Goal: Task Accomplishment & Management: Manage account settings

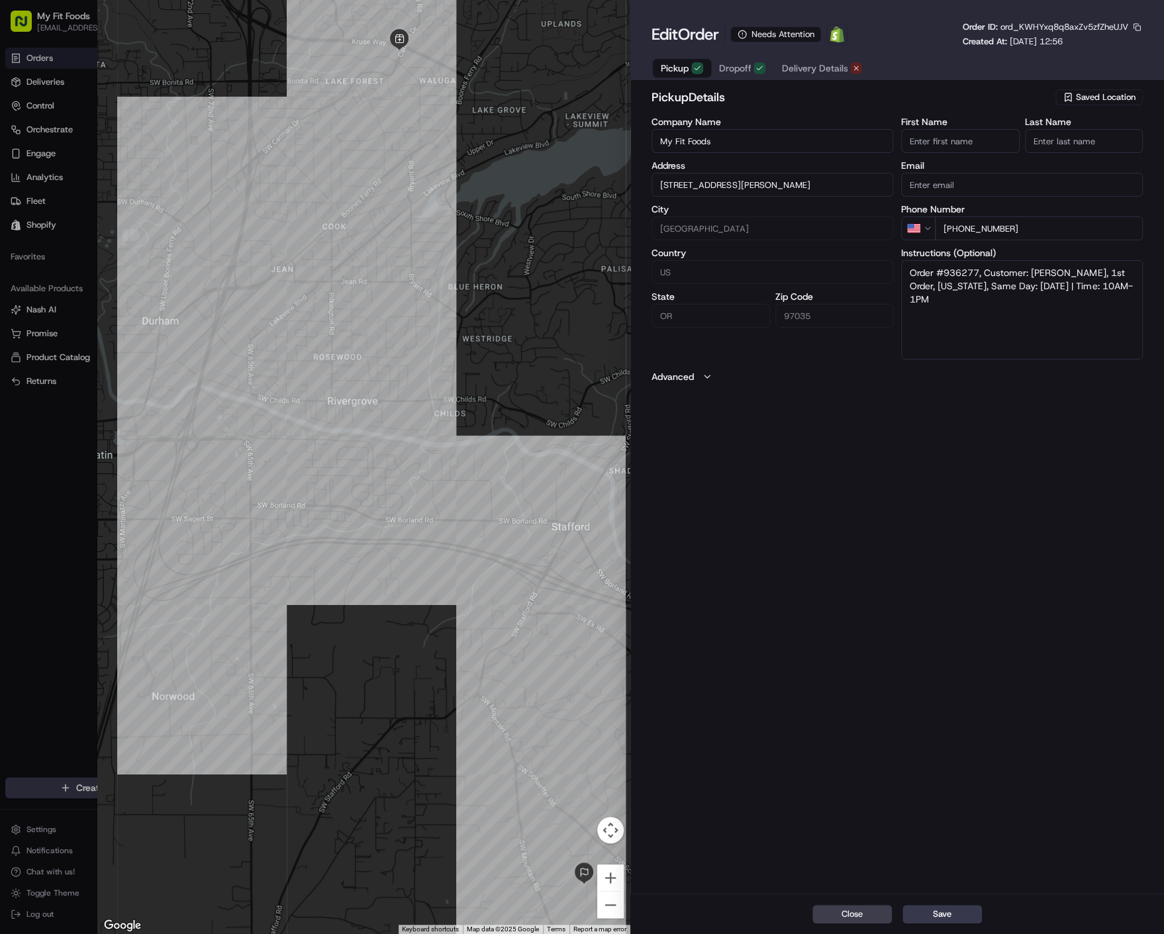
click at [819, 75] on span "Delivery Details" at bounding box center [814, 68] width 66 height 13
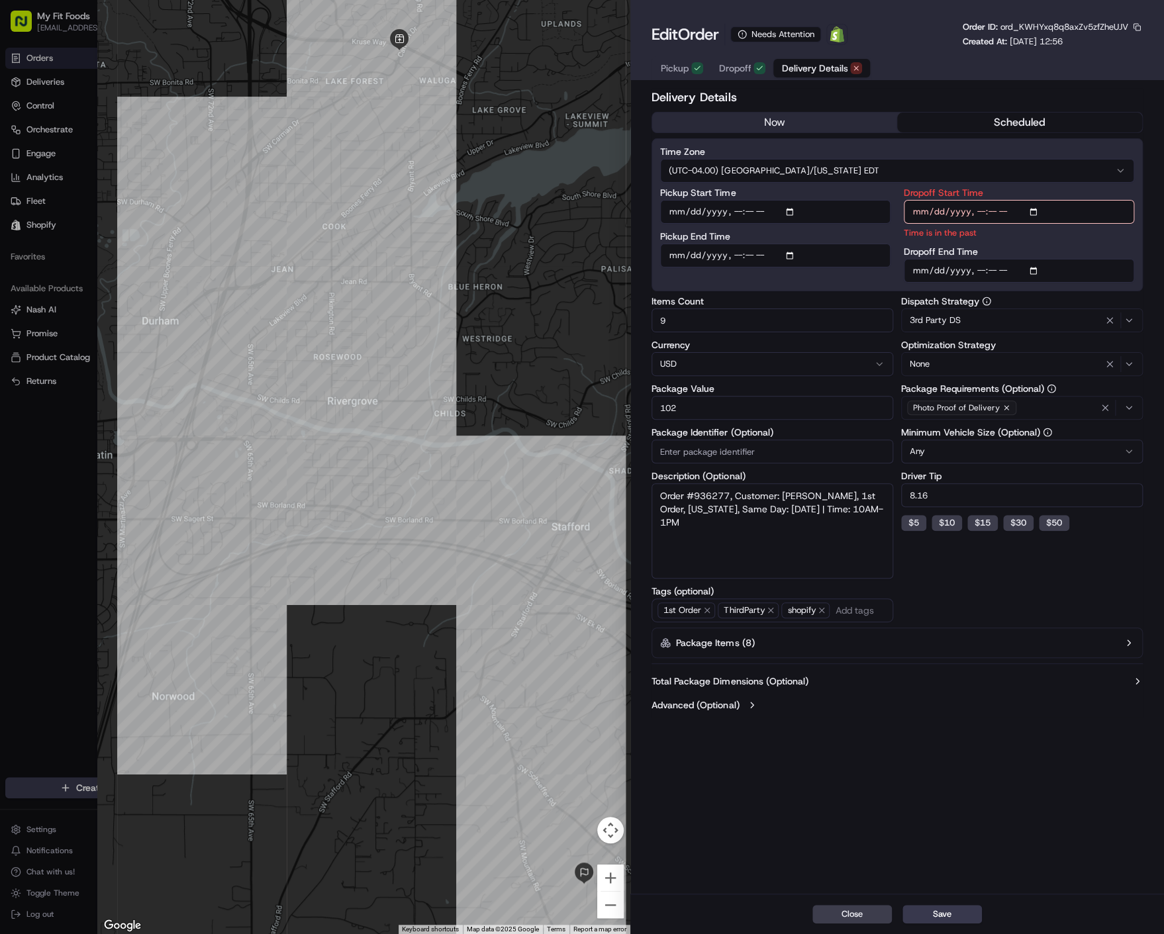
click at [761, 135] on div "Delivery Details now scheduled Time Zone (UTC-04.00) America/New York EDT Picku…" at bounding box center [897, 402] width 491 height 629
click at [787, 128] on button "now" at bounding box center [774, 123] width 245 height 20
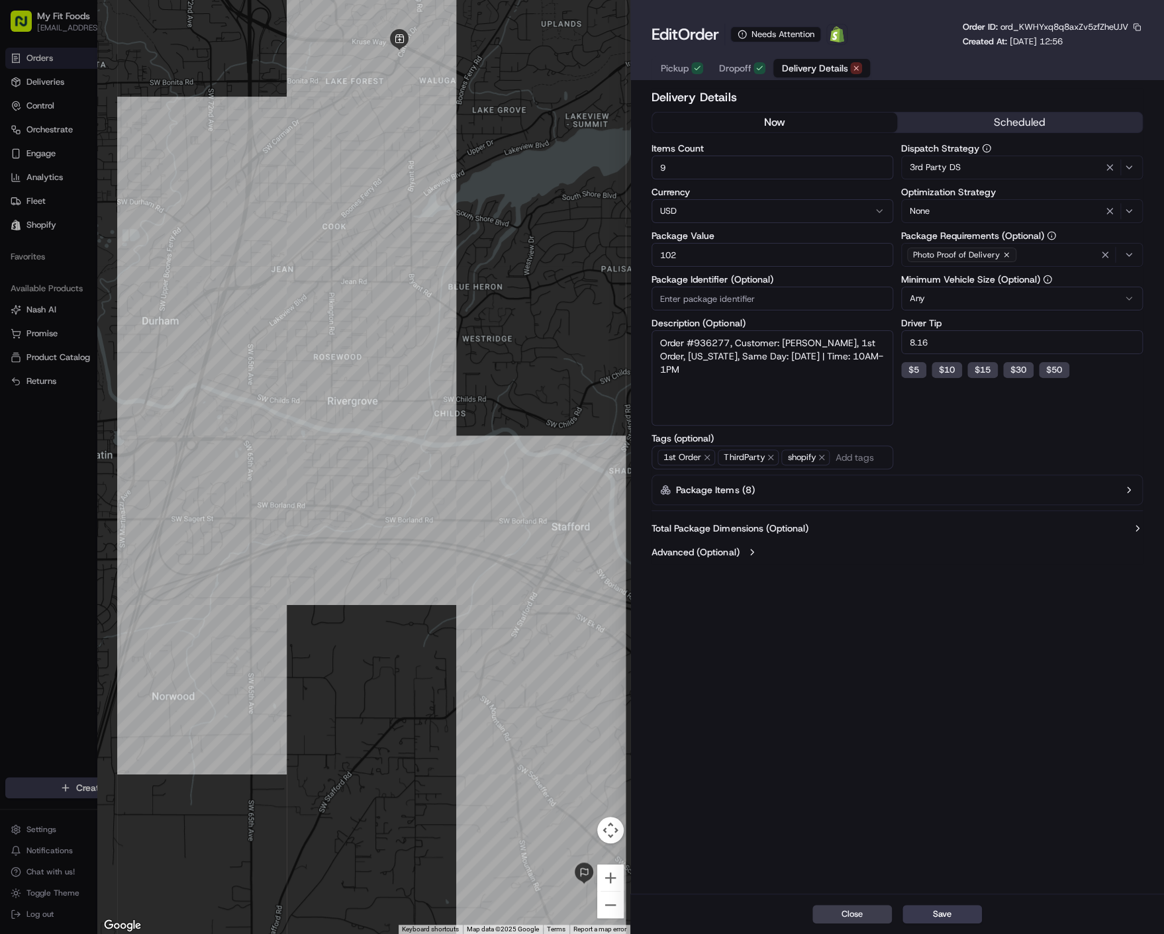
click at [1042, 22] on span "ord_KWHYxq8q8axZv5zfZheUJV" at bounding box center [1065, 26] width 128 height 11
copy span "ord_KWHYxq8q8axZv5zfZheUJV"
drag, startPoint x: 928, startPoint y: 914, endPoint x: 930, endPoint y: 903, distance: 11.3
click at [929, 914] on button "Save" at bounding box center [942, 914] width 79 height 19
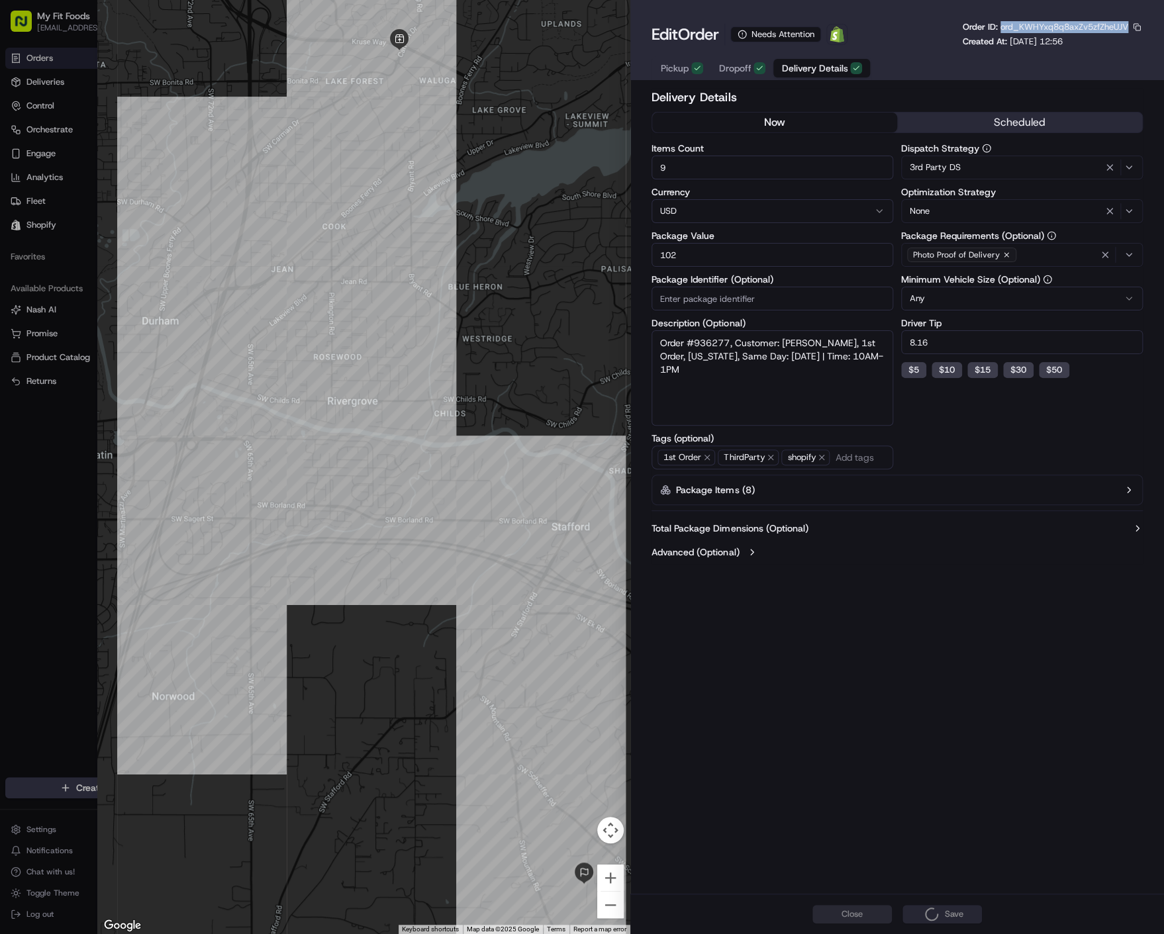
type input "1"
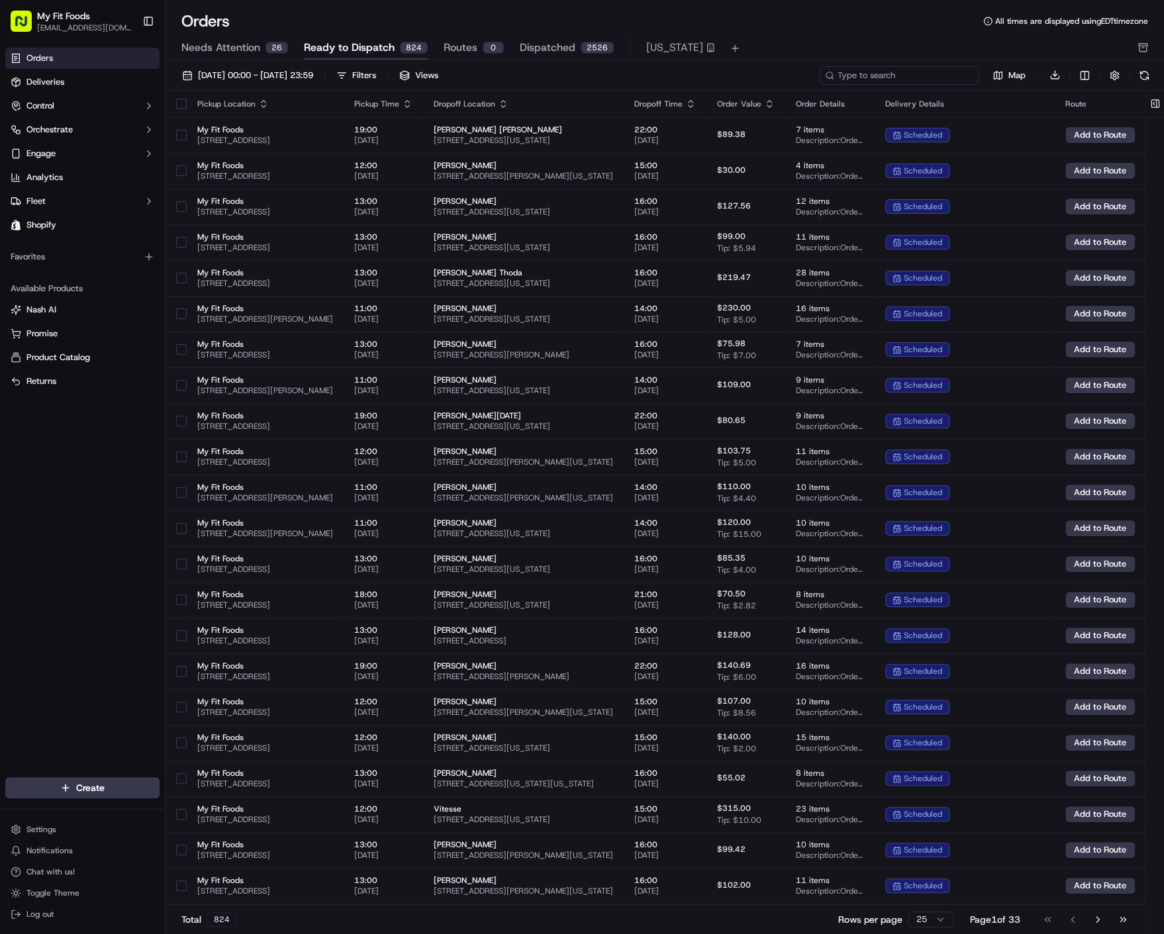
click at [932, 72] on input at bounding box center [899, 75] width 159 height 19
paste input "ord_KWHYxq8q8axZv5zfZheUJV"
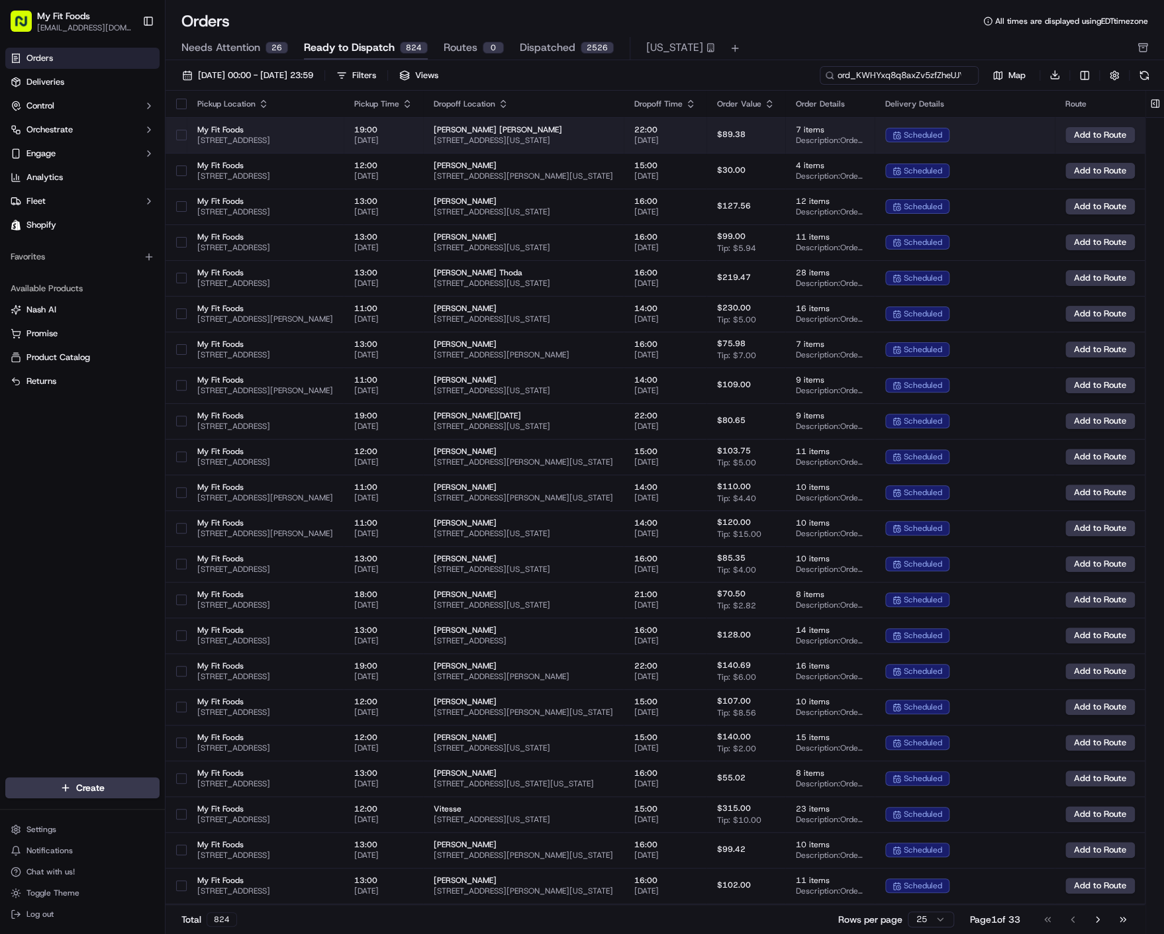
scroll to position [0, 7]
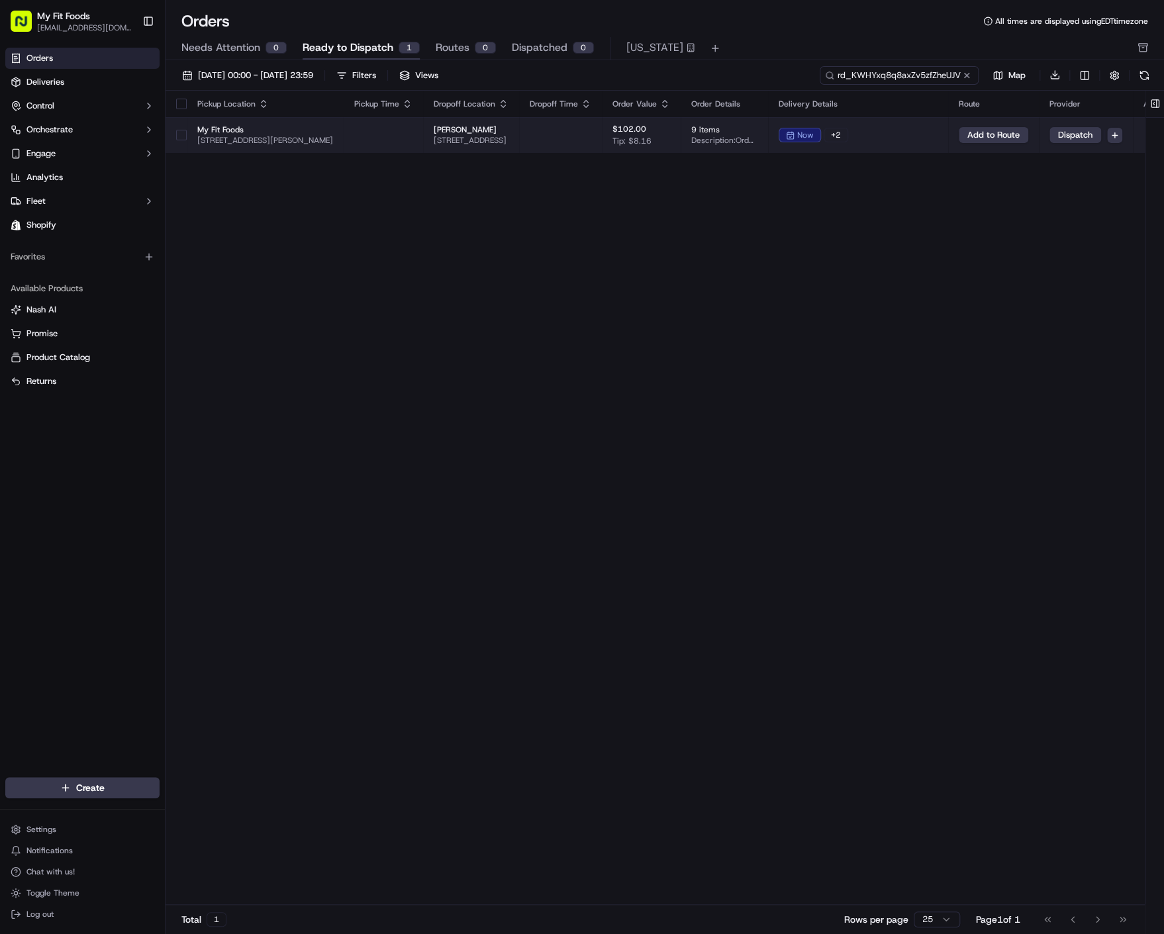
type input "ord_KWHYxq8q8axZv5zfZheUJV"
click at [180, 137] on button "button" at bounding box center [181, 135] width 11 height 11
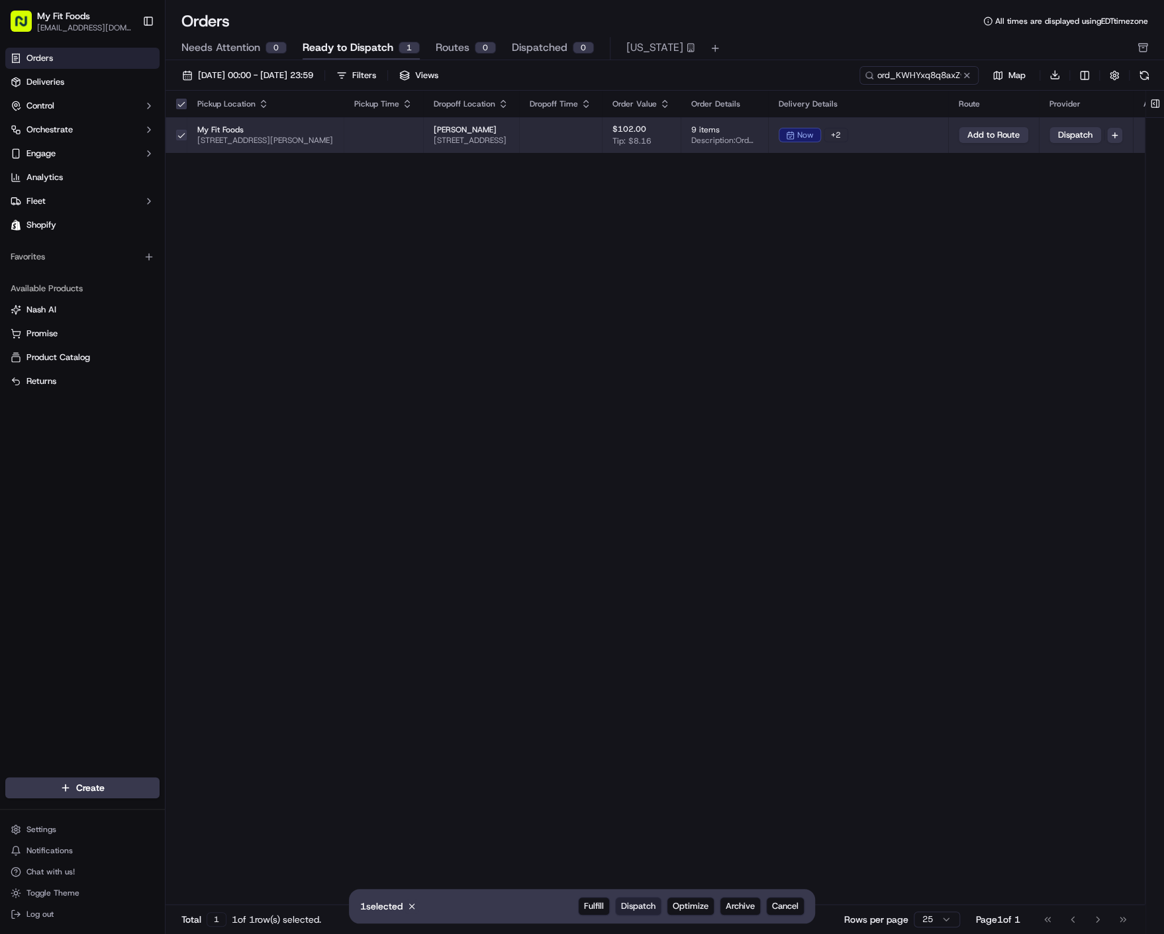
click at [635, 911] on span "Dispatch" at bounding box center [638, 907] width 34 height 12
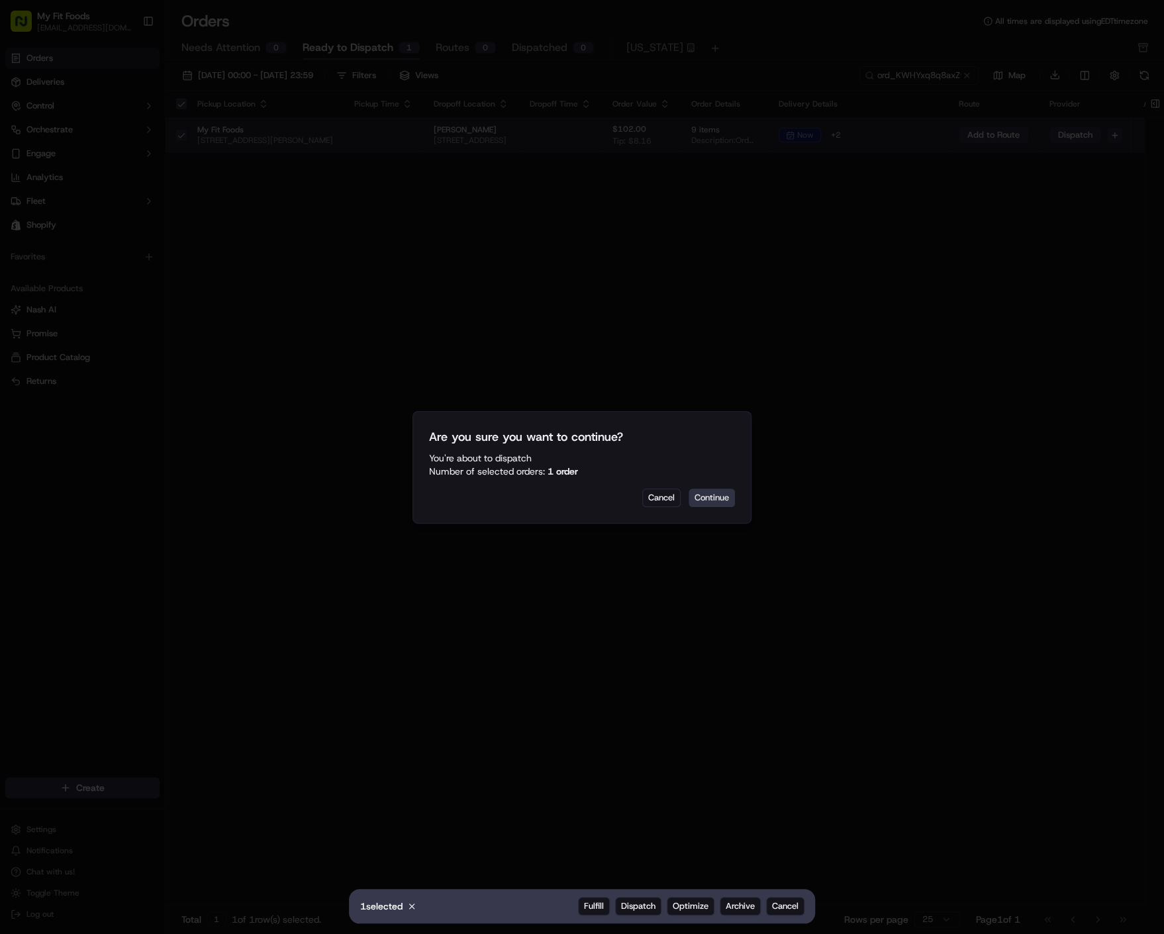
click at [713, 499] on button "Continue" at bounding box center [712, 498] width 46 height 19
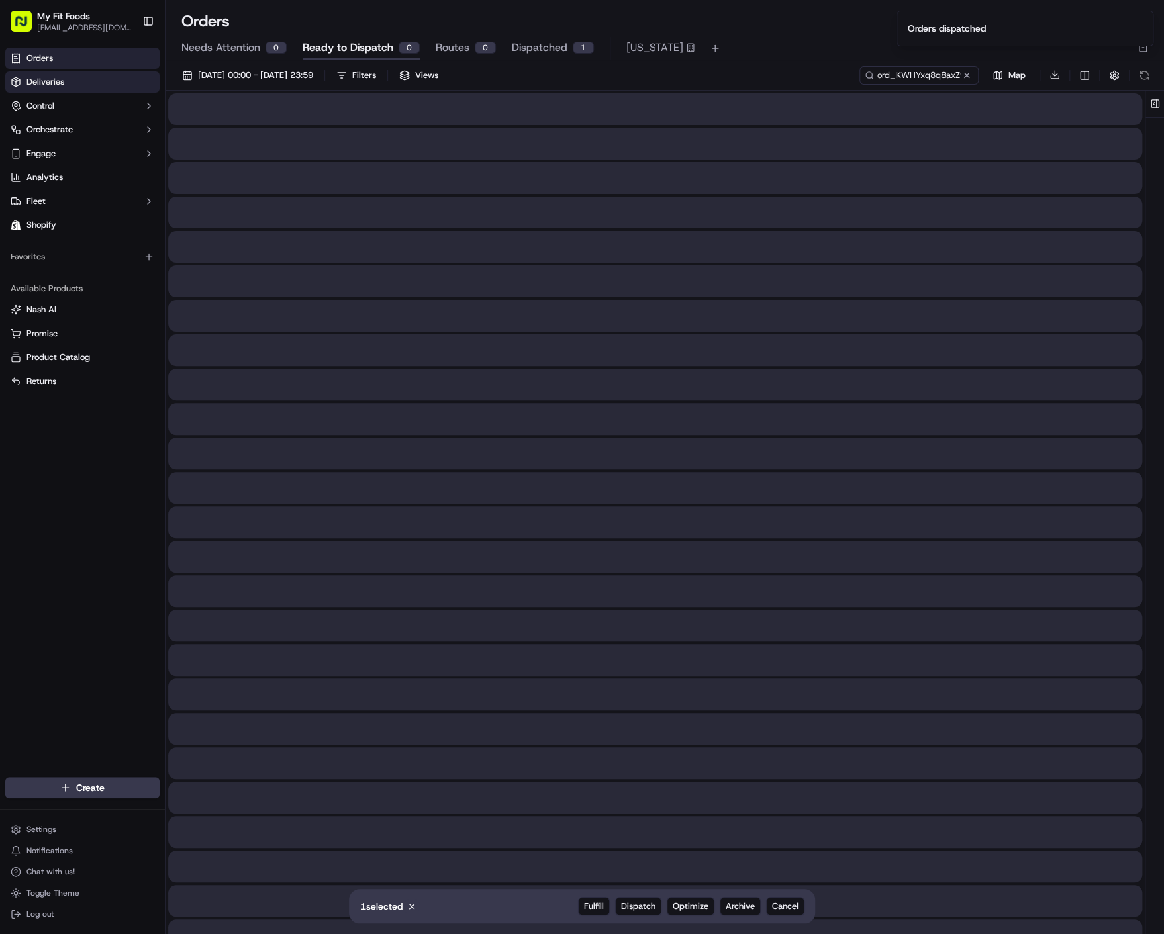
click at [65, 89] on link "Deliveries" at bounding box center [82, 82] width 154 height 21
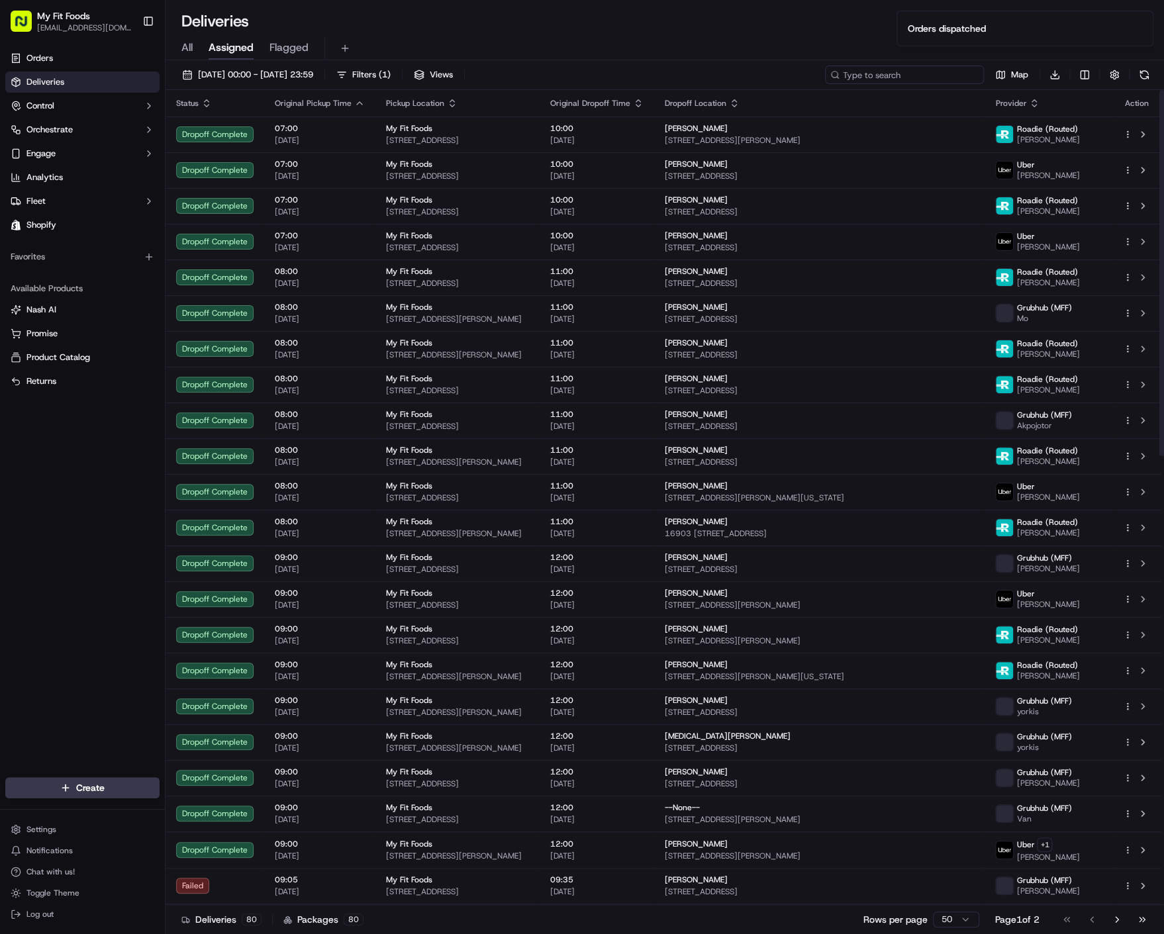
click at [932, 70] on input at bounding box center [904, 75] width 159 height 19
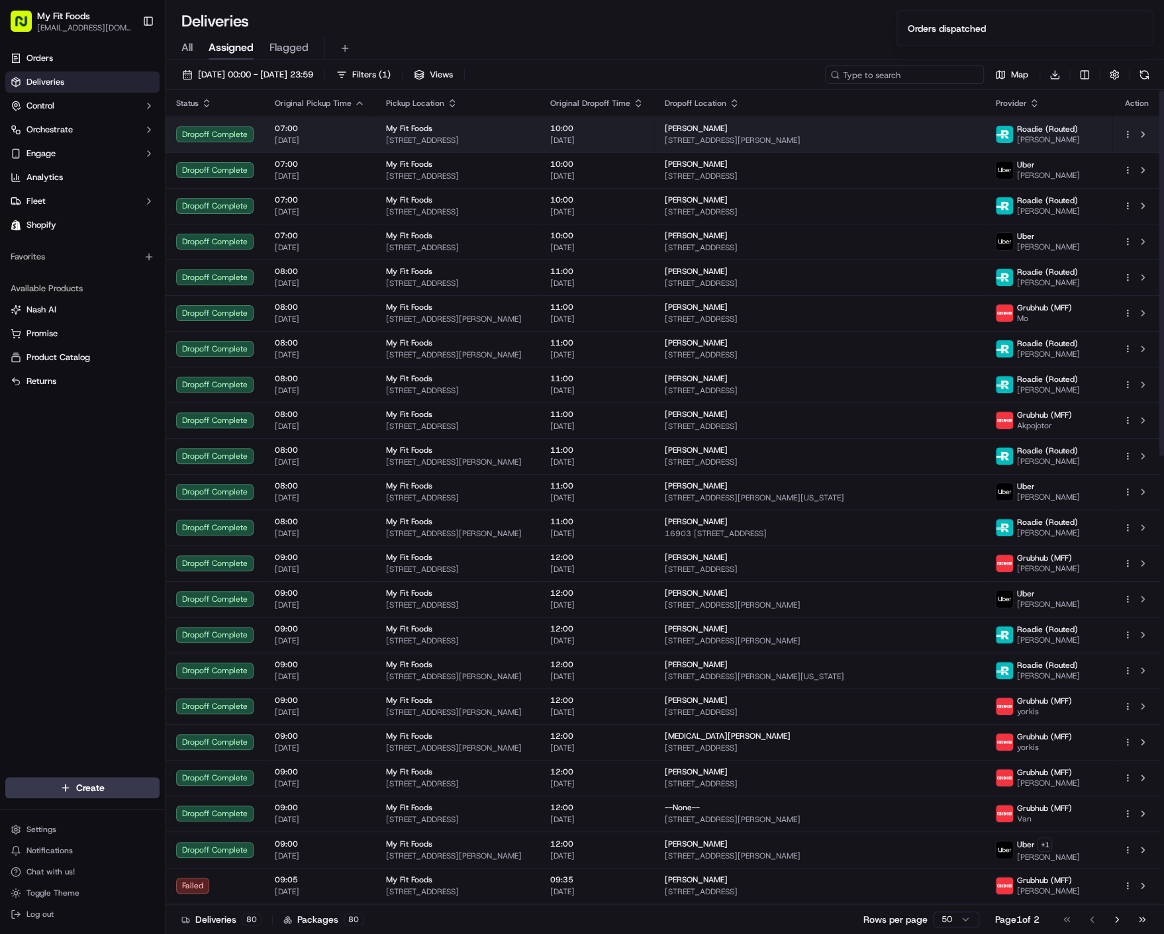
paste input "ord_KWHYxq8q8axZv5zfZheUJV"
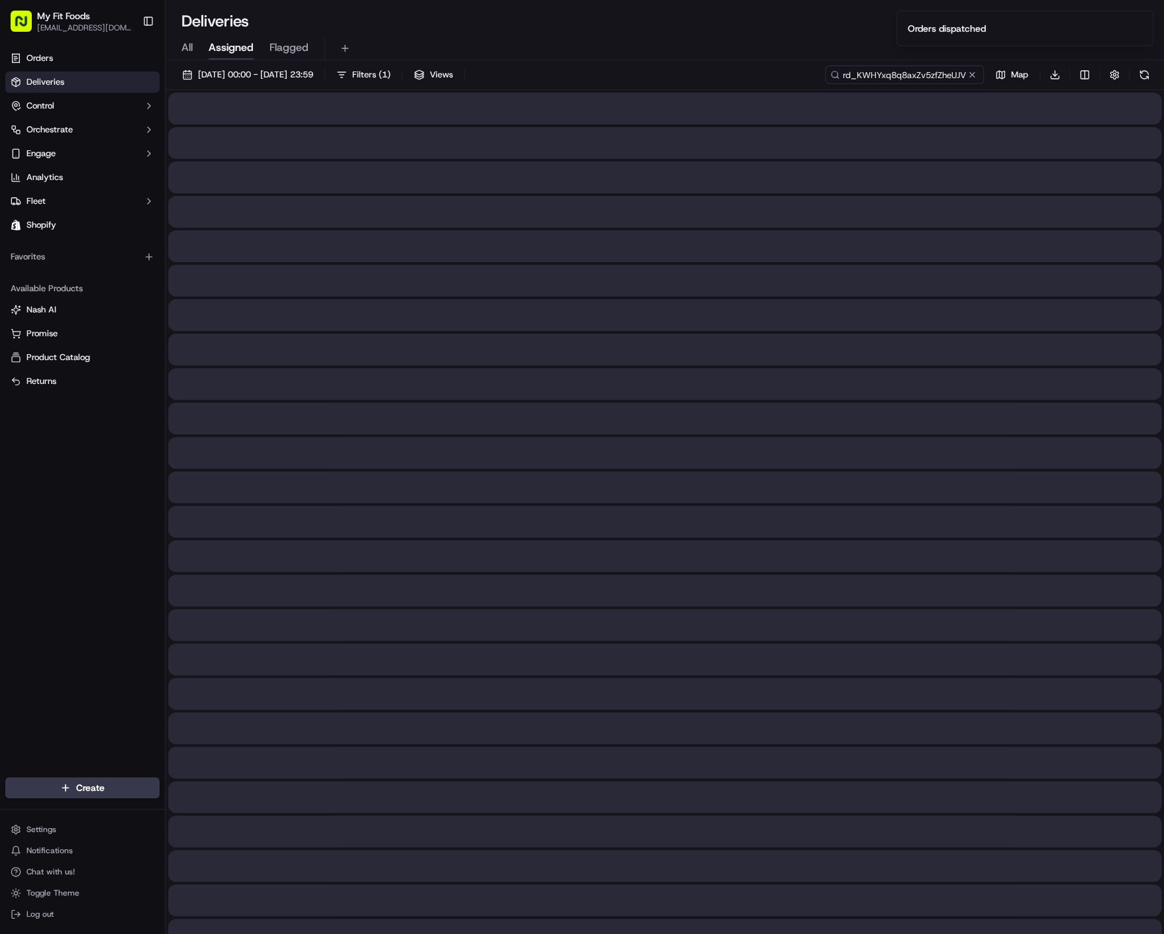
type input "ord_KWHYxq8q8axZv5zfZheUJV"
click at [175, 45] on div "All Assigned Flagged" at bounding box center [665, 48] width 999 height 23
click at [183, 44] on div "All Assigned Flagged" at bounding box center [665, 48] width 999 height 23
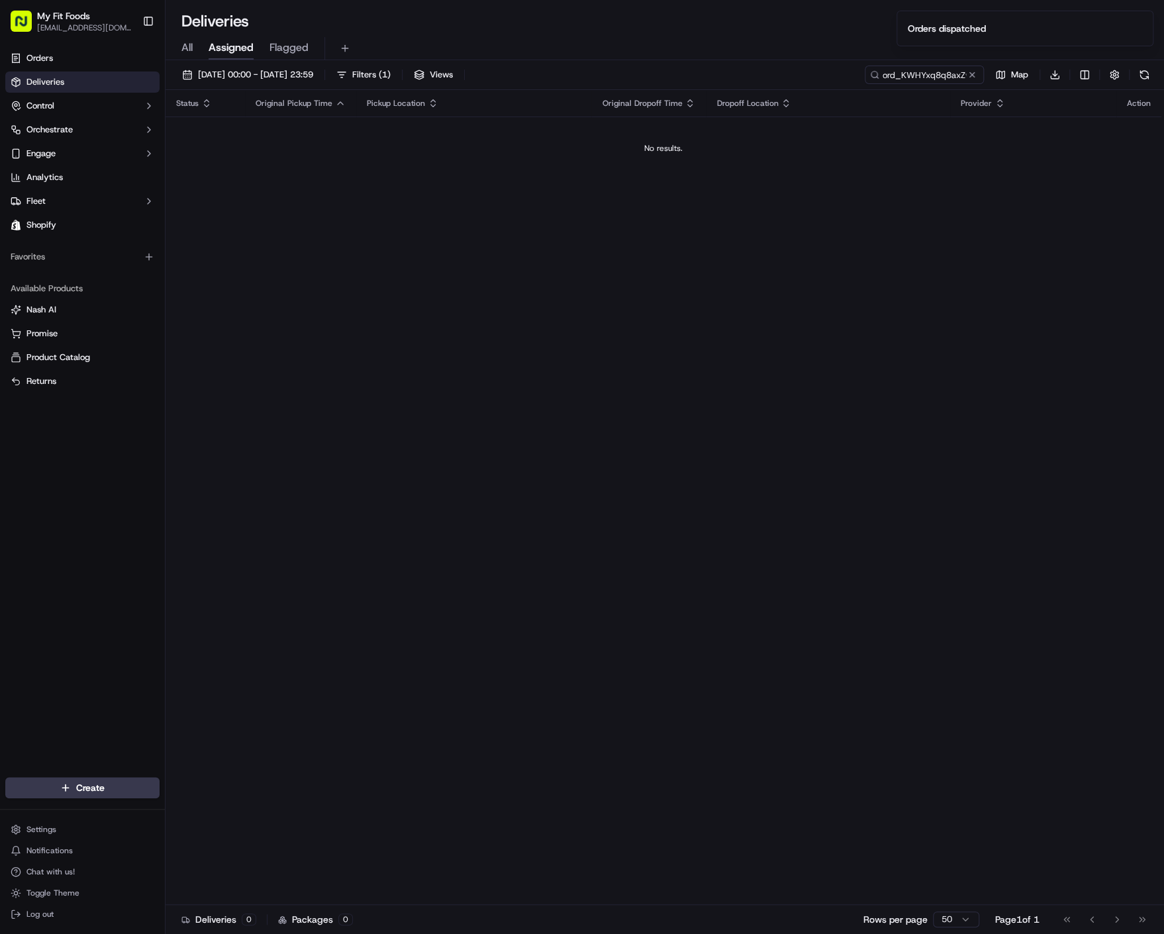
drag, startPoint x: 193, startPoint y: 49, endPoint x: 215, endPoint y: 57, distance: 22.6
click at [192, 49] on div "All Assigned Flagged" at bounding box center [665, 48] width 999 height 23
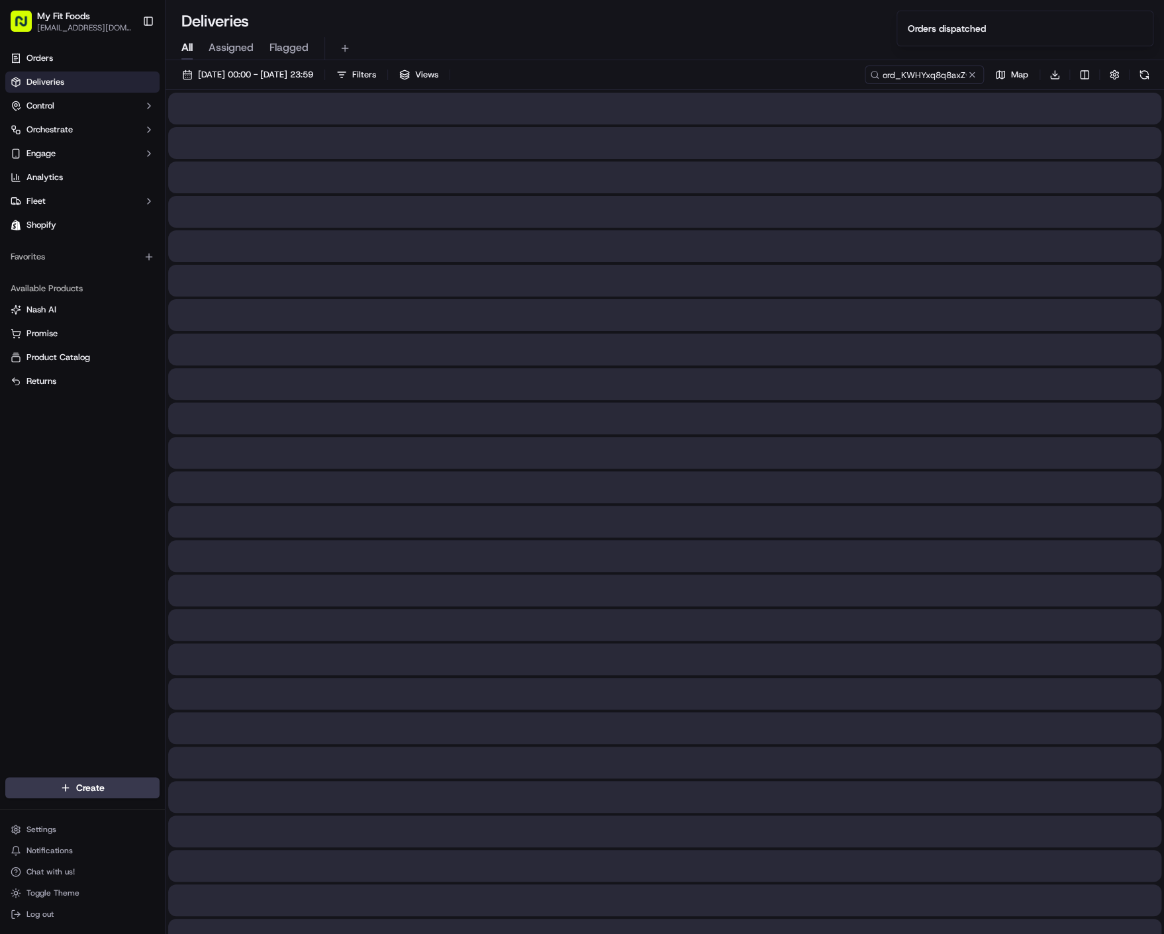
click at [186, 50] on span "All" at bounding box center [186, 48] width 11 height 16
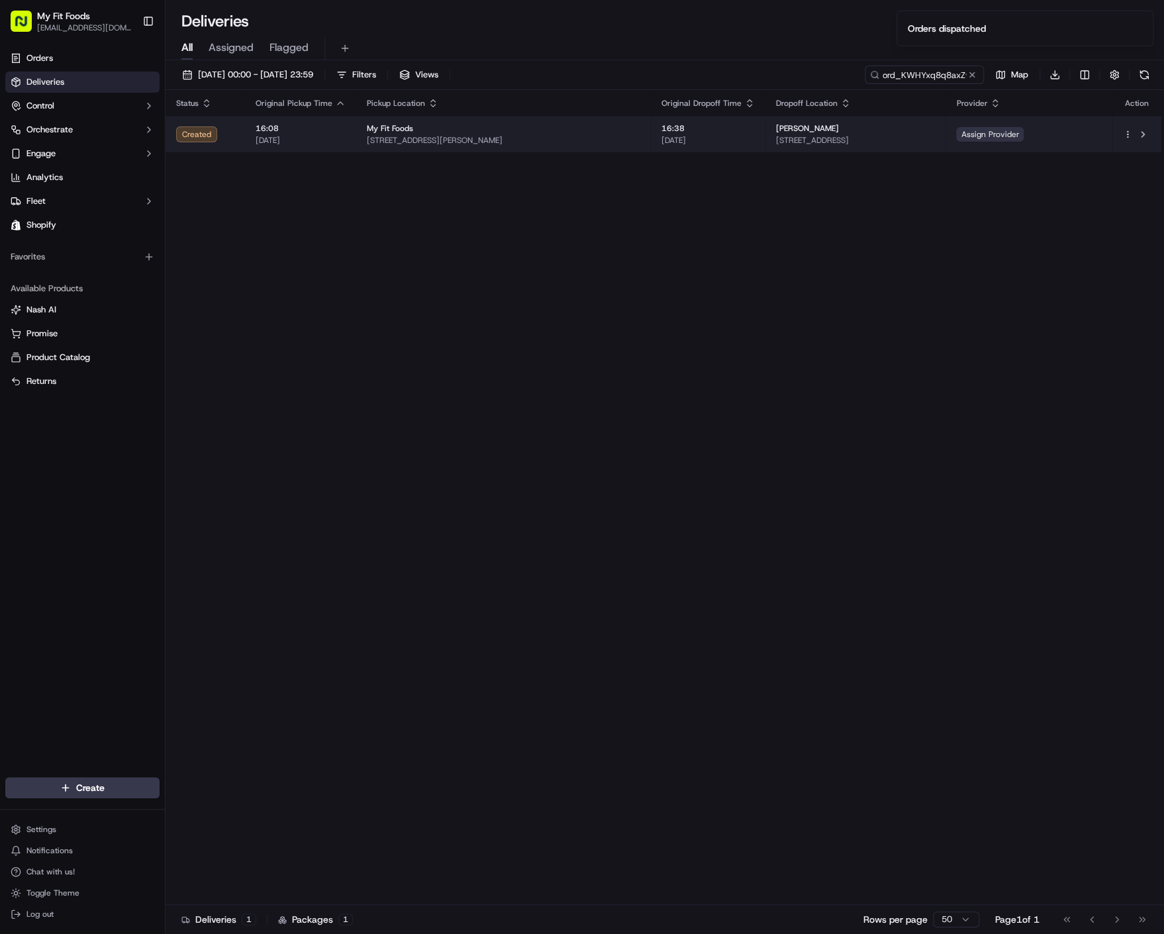
click at [1024, 134] on span "Assign Provider" at bounding box center [990, 134] width 68 height 15
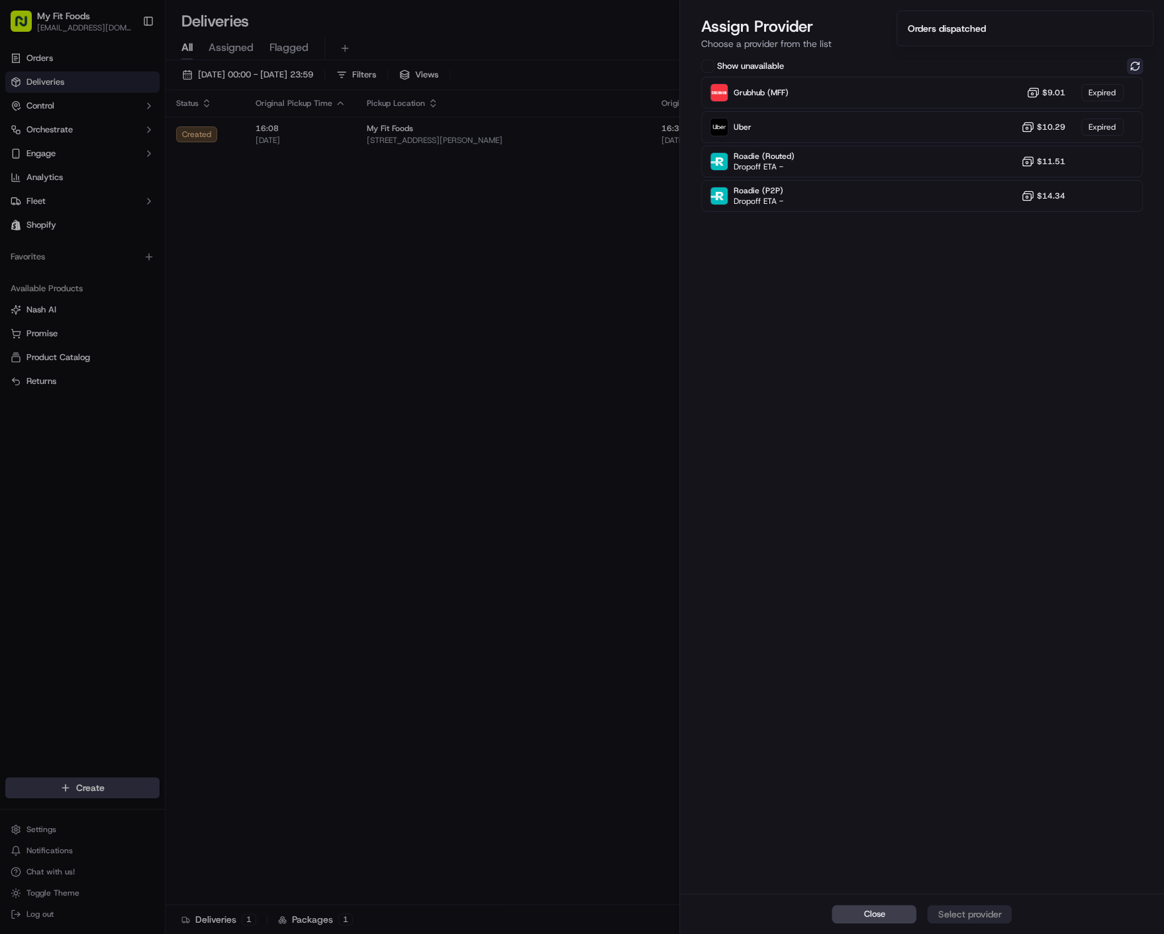
click at [1130, 67] on button at bounding box center [1135, 66] width 16 height 16
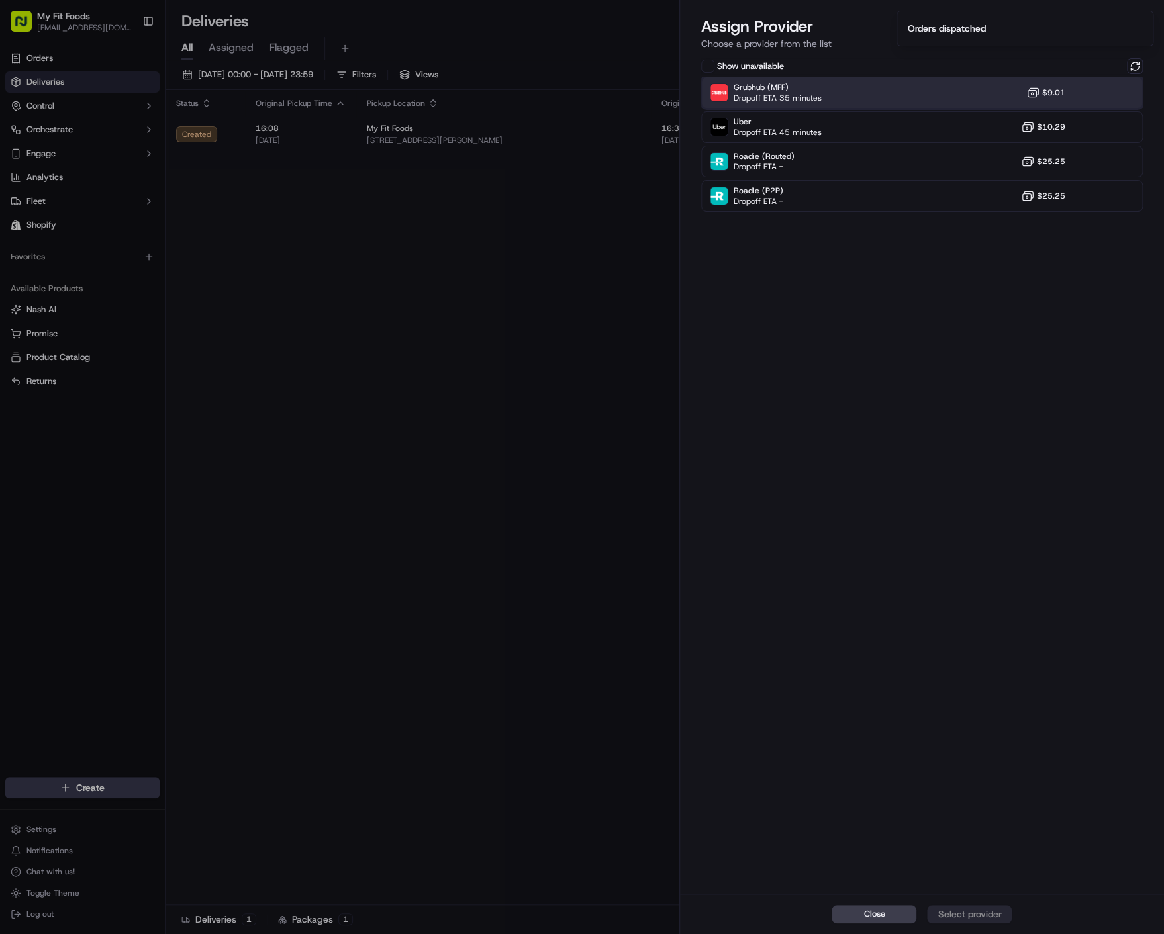
click at [870, 98] on div "Grubhub (MFF) Dropoff ETA 35 minutes $9.01" at bounding box center [922, 93] width 442 height 32
click at [956, 925] on div "Close Assign Provider" at bounding box center [922, 914] width 485 height 40
click at [974, 914] on div "Assign Provider" at bounding box center [969, 914] width 65 height 13
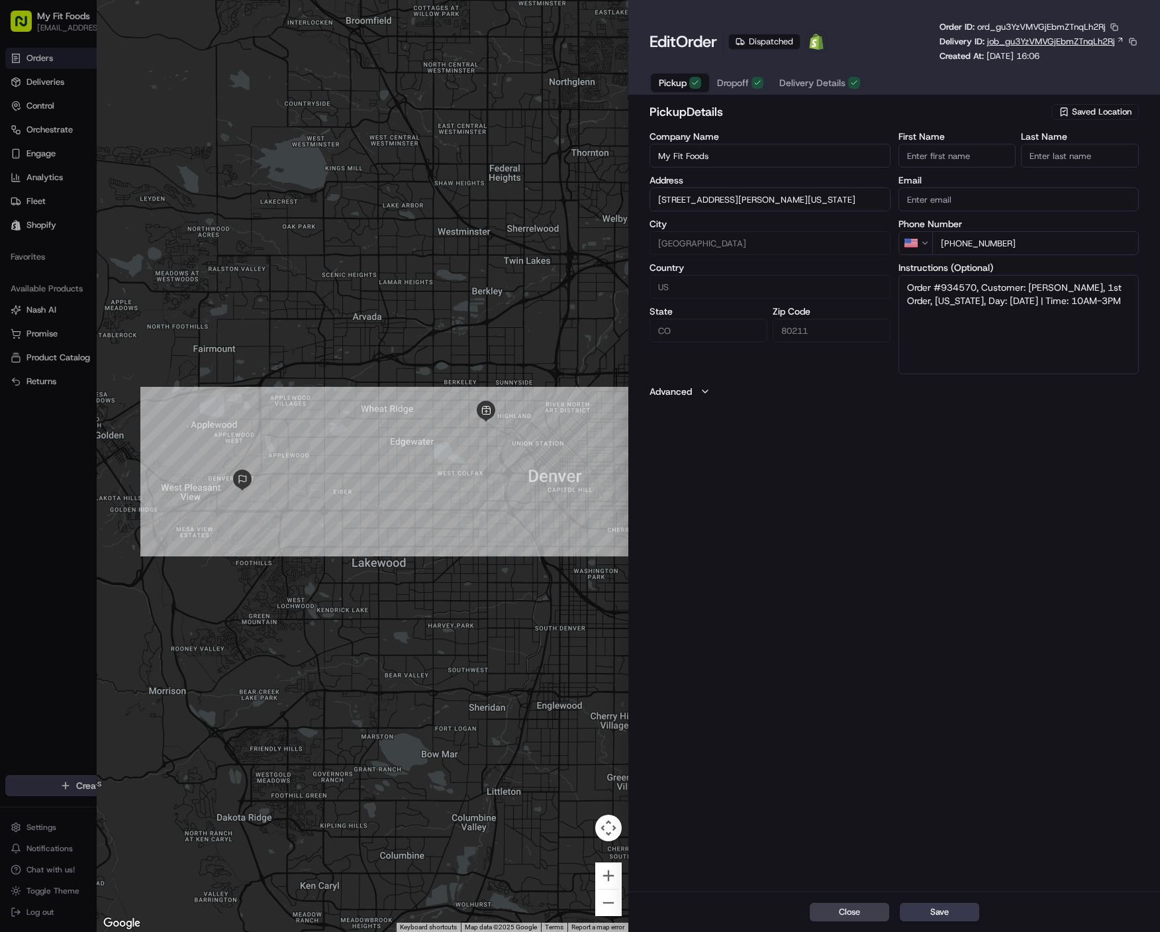
click at [1020, 42] on span "job_gu3YzVMVGjEbmZTnqLh2Rj" at bounding box center [1051, 42] width 128 height 12
